Goal: Task Accomplishment & Management: Manage account settings

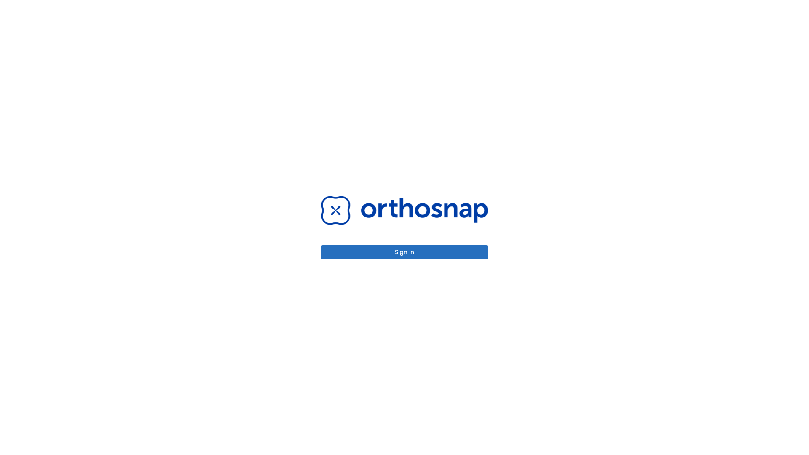
click at [405, 252] on button "Sign in" at bounding box center [404, 252] width 167 height 14
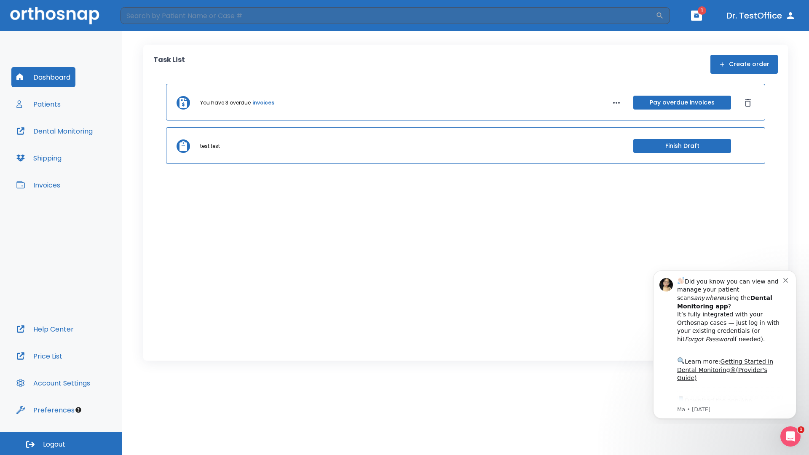
click at [61, 444] on span "Logout" at bounding box center [54, 444] width 22 height 9
